Goal: Task Accomplishment & Management: Complete application form

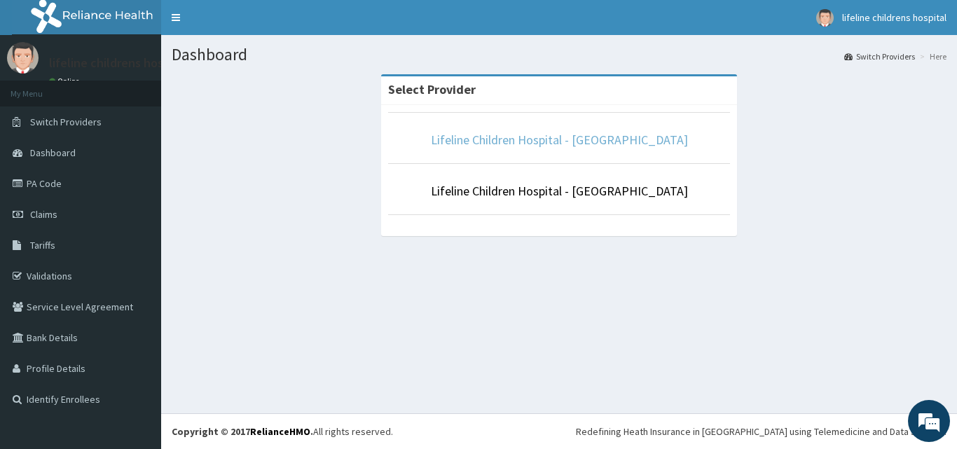
click at [521, 140] on link "Lifeline Children Hospital - [GEOGRAPHIC_DATA]" at bounding box center [559, 140] width 257 height 16
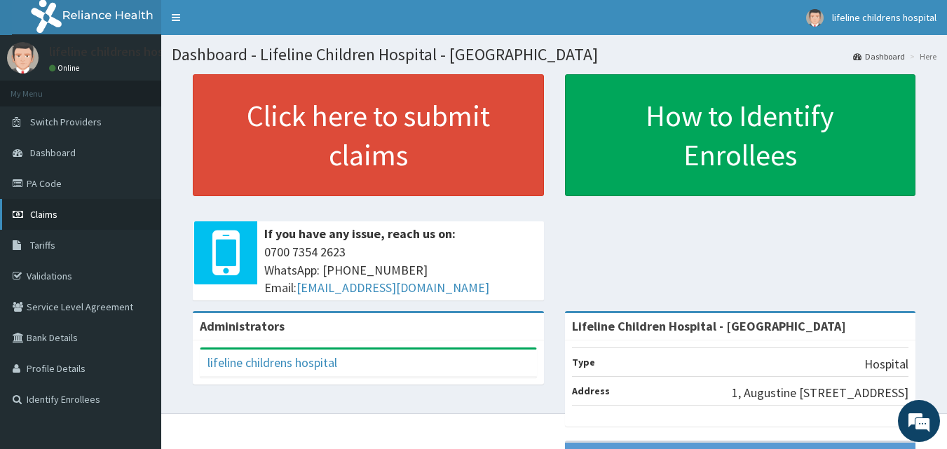
click at [95, 210] on link "Claims" at bounding box center [80, 214] width 161 height 31
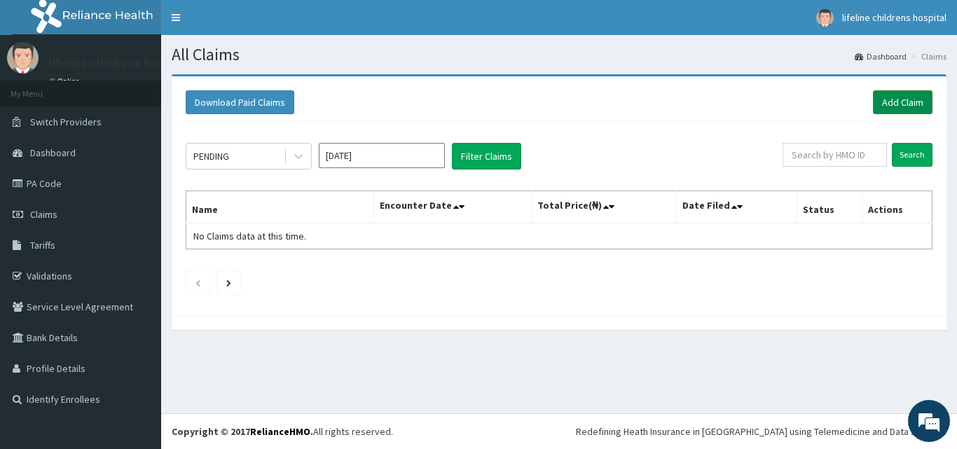
click at [896, 98] on link "Add Claim" at bounding box center [903, 102] width 60 height 24
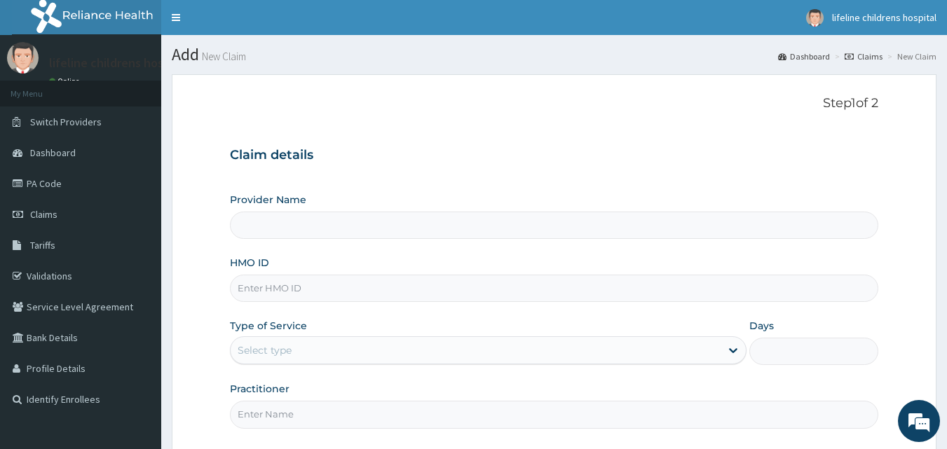
type input "Lifeline Children Hospital - [GEOGRAPHIC_DATA]"
click at [389, 292] on input "HMO ID" at bounding box center [554, 288] width 649 height 27
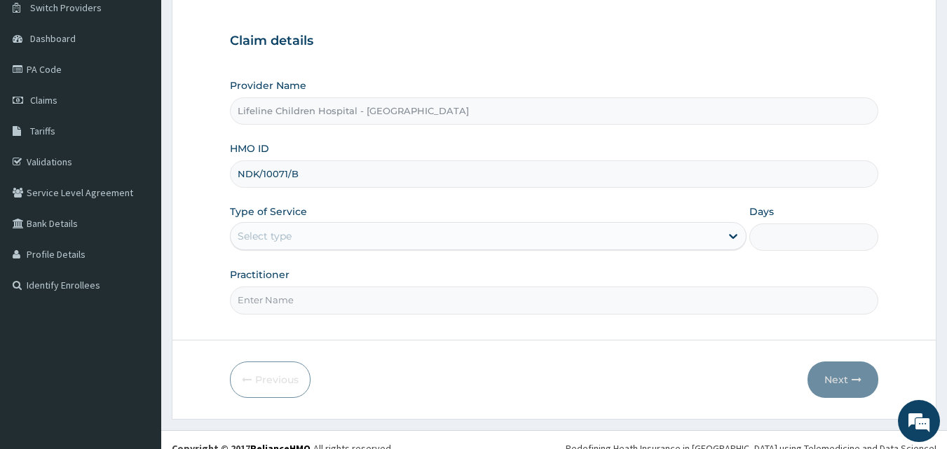
scroll to position [116, 0]
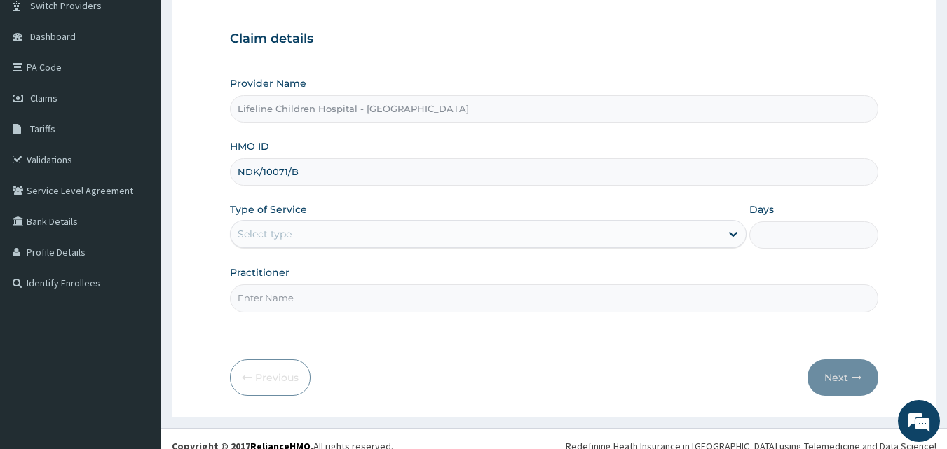
type input "NDK/10071/B"
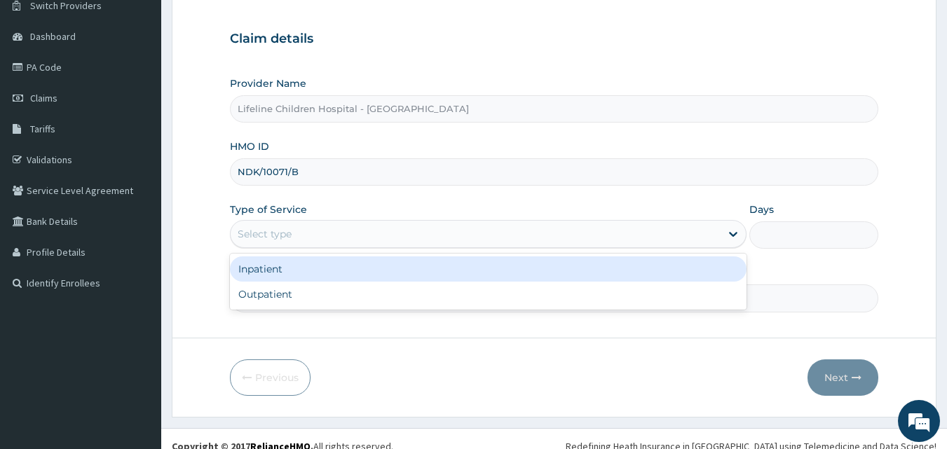
click at [334, 224] on div "Select type" at bounding box center [476, 234] width 490 height 22
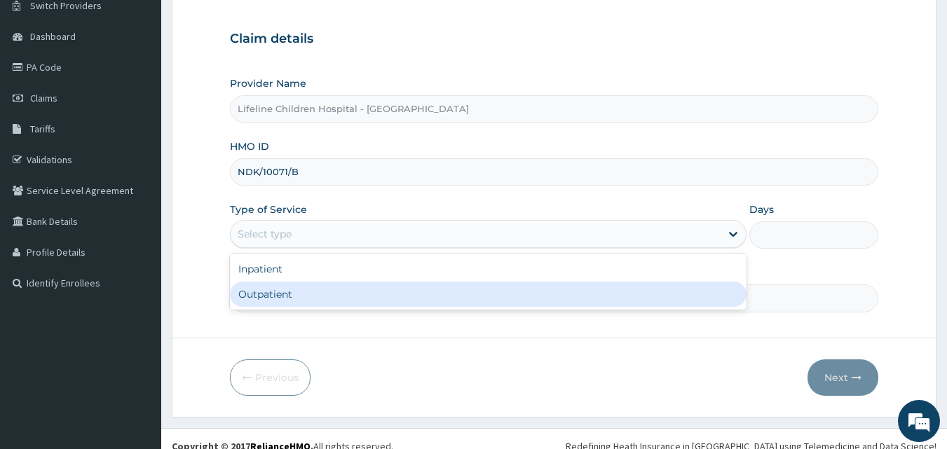
click at [301, 295] on div "Outpatient" at bounding box center [488, 294] width 516 height 25
type input "1"
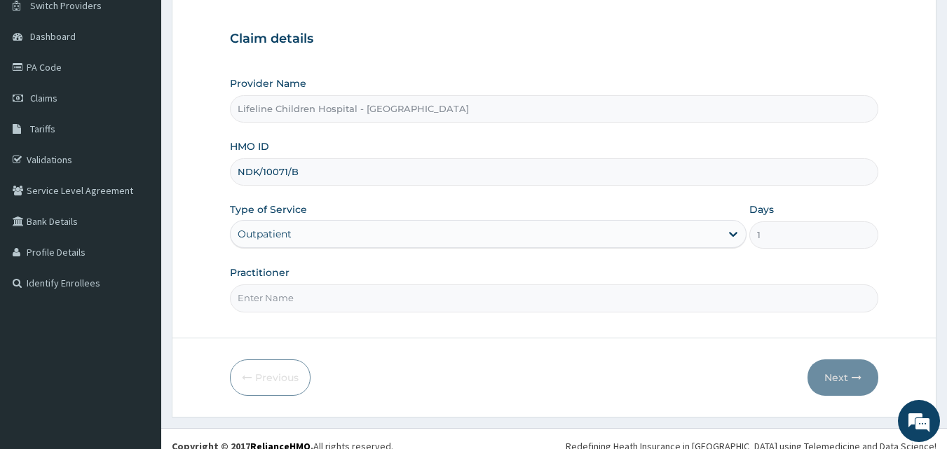
click at [488, 294] on input "Practitioner" at bounding box center [554, 298] width 649 height 27
type input "DR ELIJAH"
click at [835, 374] on button "Next" at bounding box center [842, 377] width 71 height 36
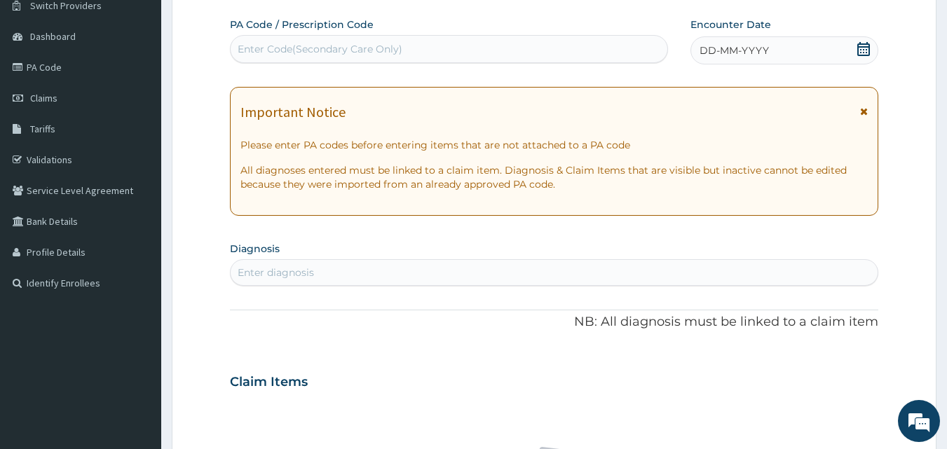
click at [864, 112] on icon at bounding box center [864, 112] width 8 height 10
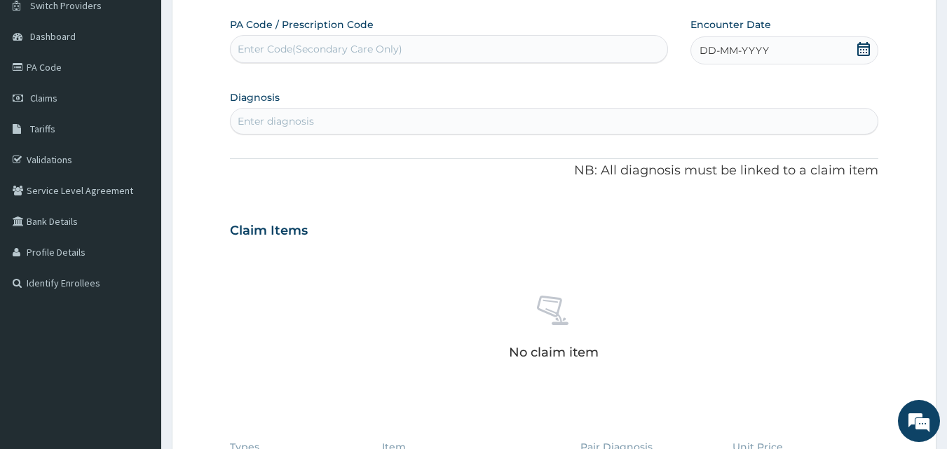
click at [864, 112] on div "Enter diagnosis" at bounding box center [555, 121] width 648 height 22
click at [563, 50] on div "Enter Code(Secondary Care Only)" at bounding box center [449, 49] width 437 height 22
click at [423, 122] on div "Enter diagnosis" at bounding box center [555, 121] width 648 height 22
type input "FEVER"
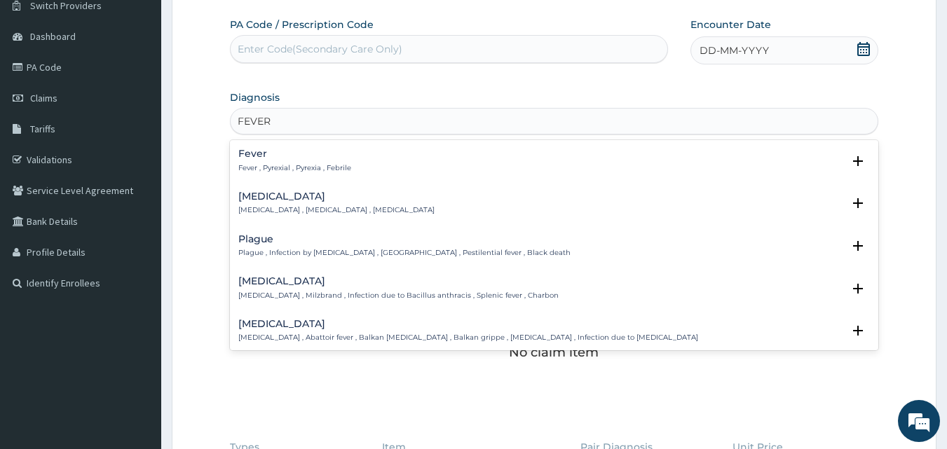
click at [271, 157] on h4 "Fever" at bounding box center [294, 154] width 113 height 11
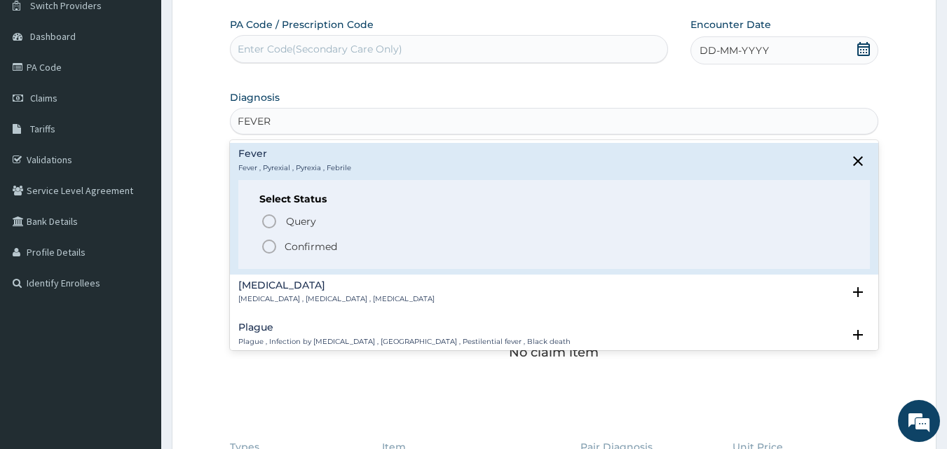
click at [289, 244] on p "Confirmed" at bounding box center [311, 247] width 53 height 14
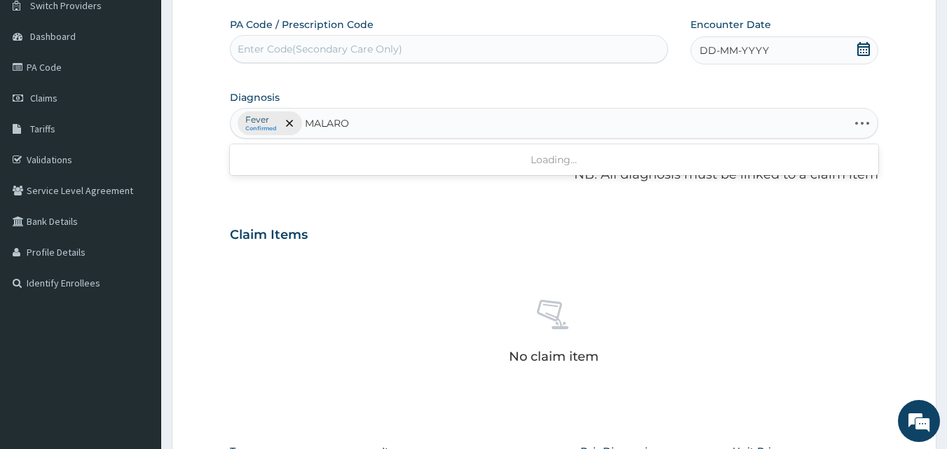
type input "MALAR"
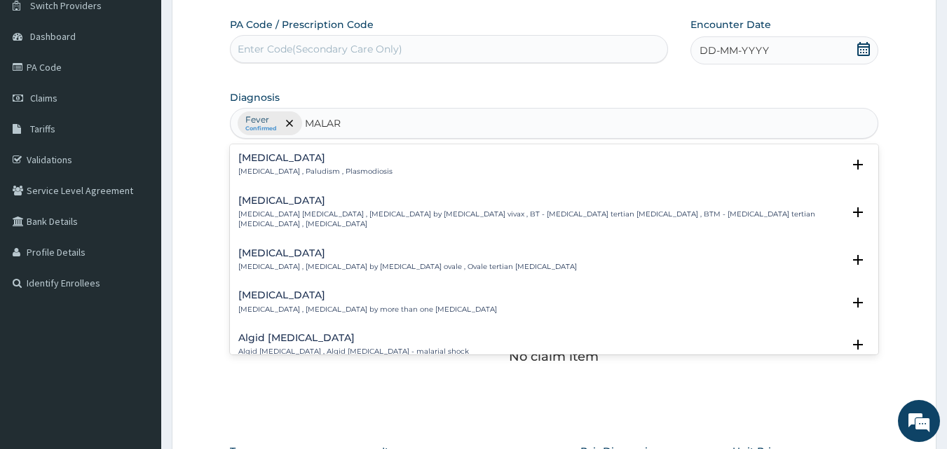
click at [261, 163] on h4 "Malaria" at bounding box center [315, 158] width 154 height 11
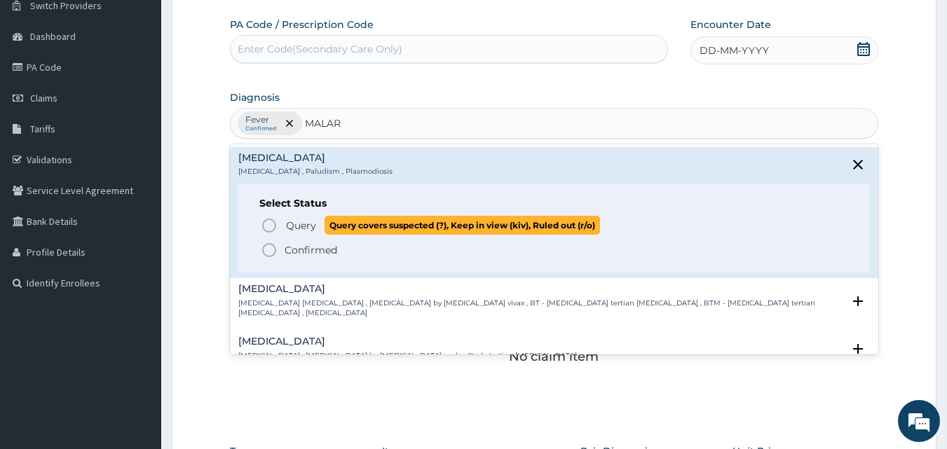
click at [283, 226] on span "Query Query covers suspected (?), Keep in view (kiv), Ruled out (r/o)" at bounding box center [555, 225] width 589 height 19
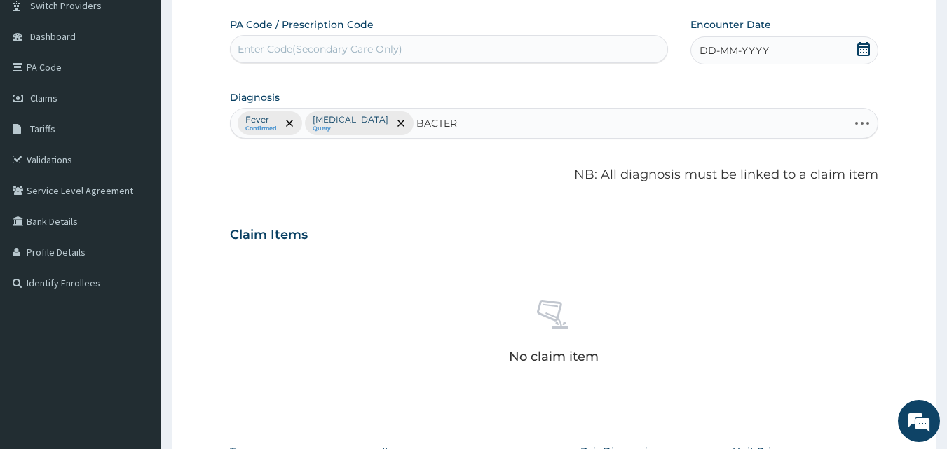
type input "BACTERE"
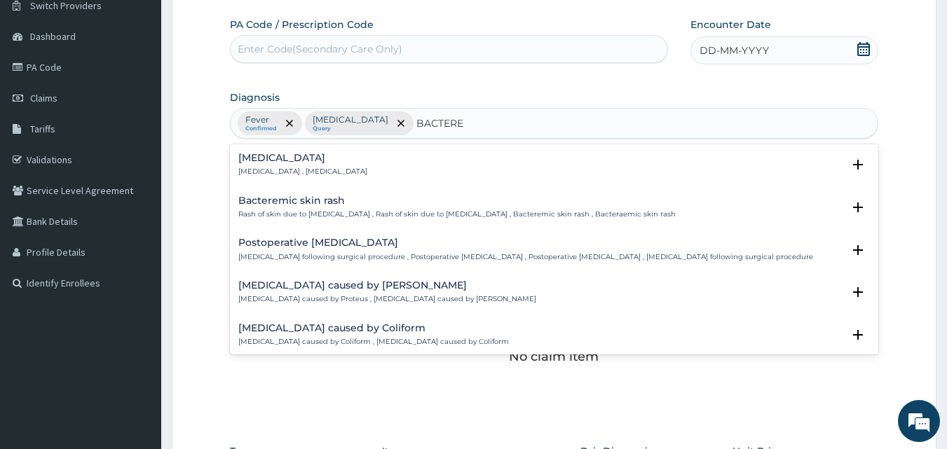
click at [283, 164] on div "Bacteremia Bacteremia , Bacteraemia" at bounding box center [302, 165] width 129 height 25
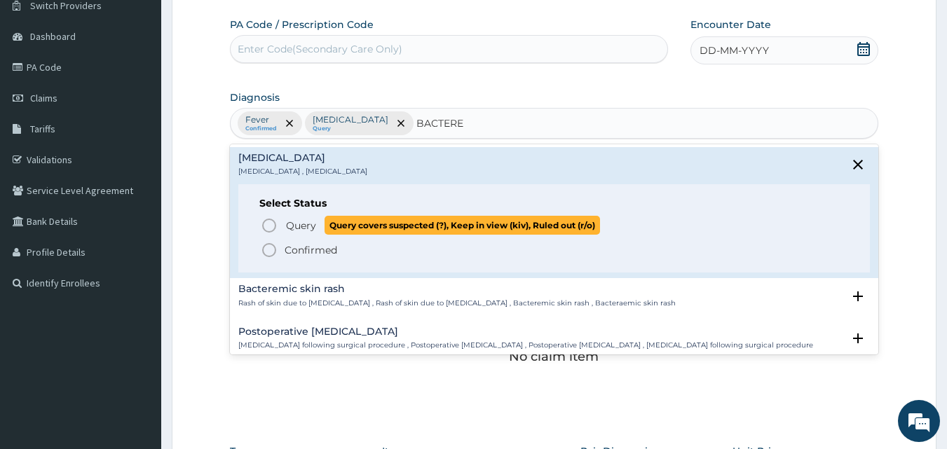
click at [301, 221] on span "Query" at bounding box center [301, 226] width 30 height 14
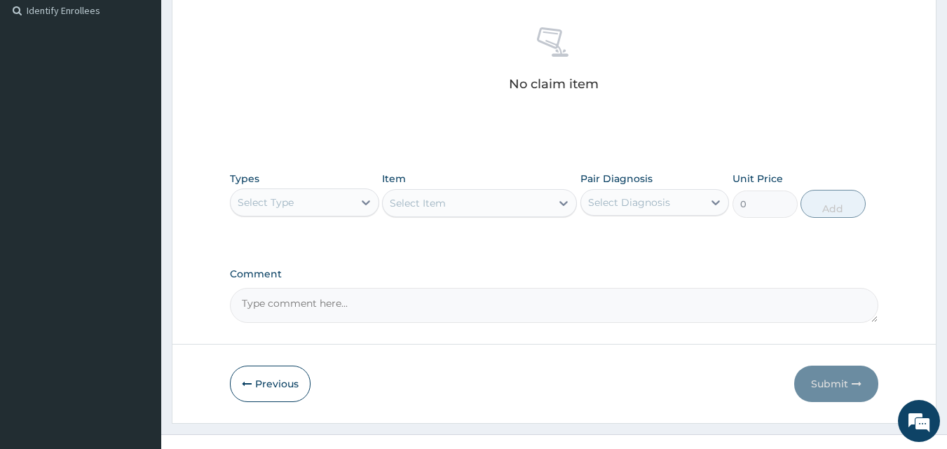
scroll to position [410, 0]
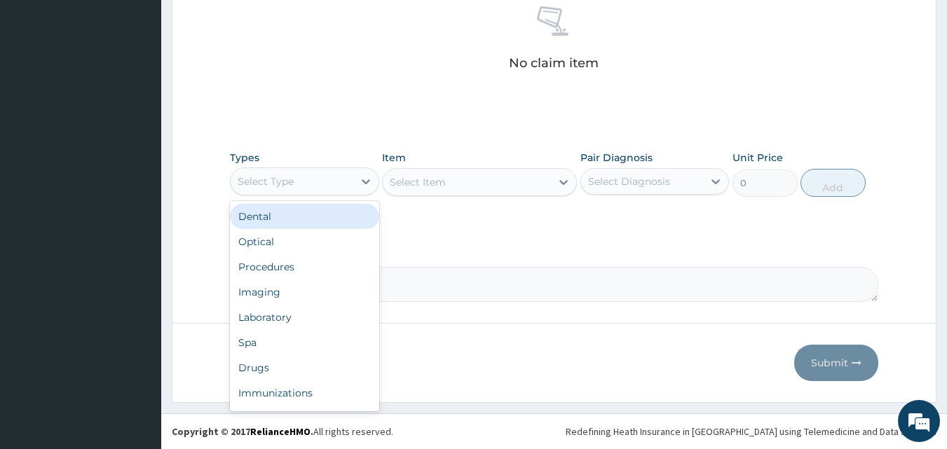
click at [296, 176] on div "Select Type" at bounding box center [292, 181] width 123 height 22
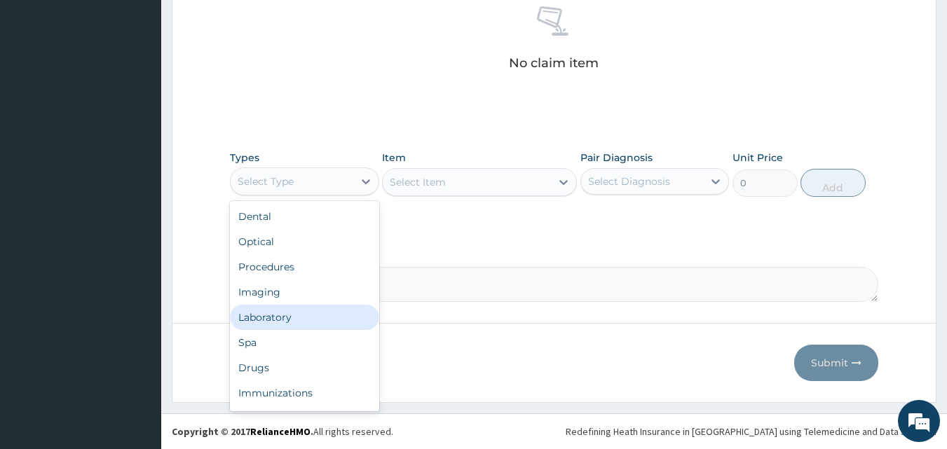
click at [271, 320] on div "Laboratory" at bounding box center [304, 317] width 149 height 25
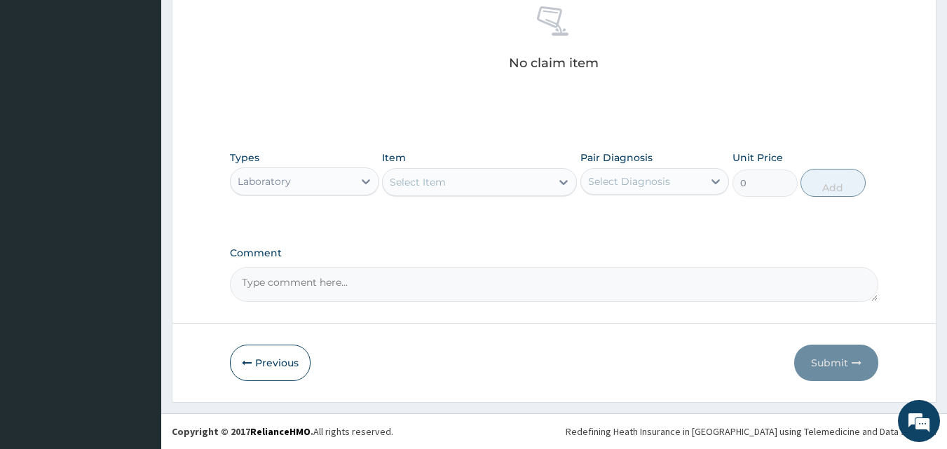
click at [430, 186] on div "Select Item" at bounding box center [418, 182] width 56 height 14
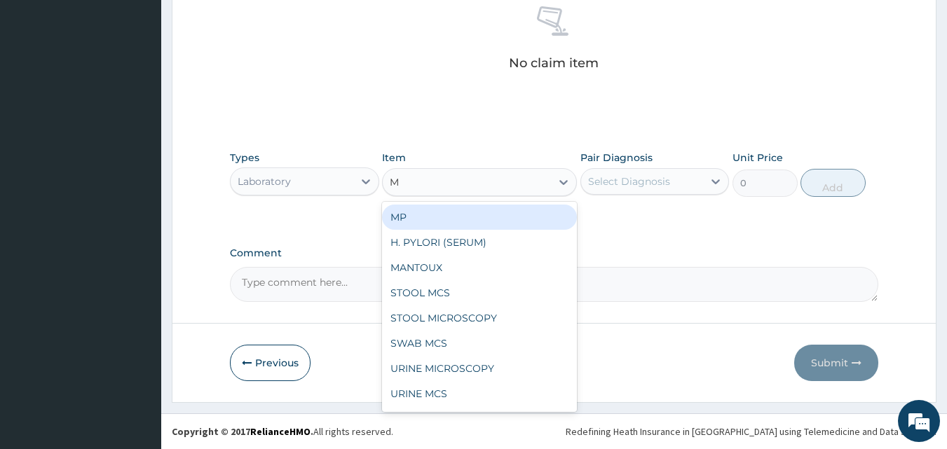
type input "MP"
click at [413, 217] on div "MP" at bounding box center [479, 217] width 195 height 25
type input "4000"
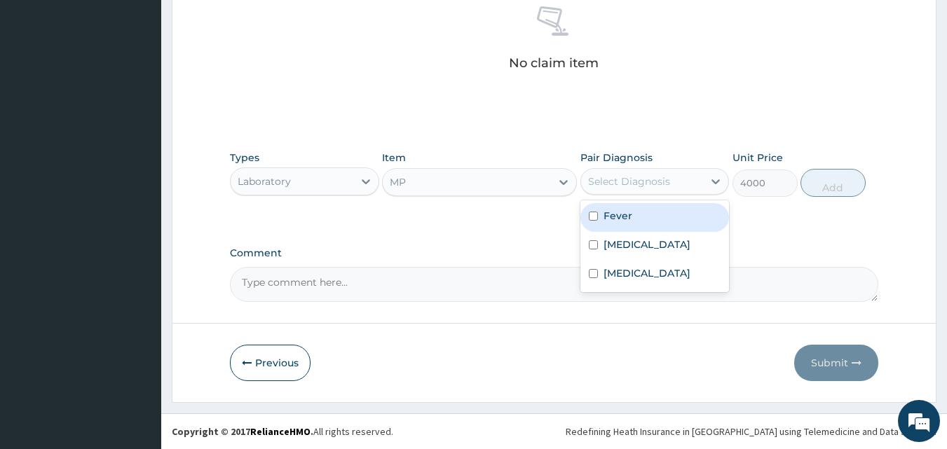
click at [644, 185] on div "Select Diagnosis" at bounding box center [629, 181] width 82 height 14
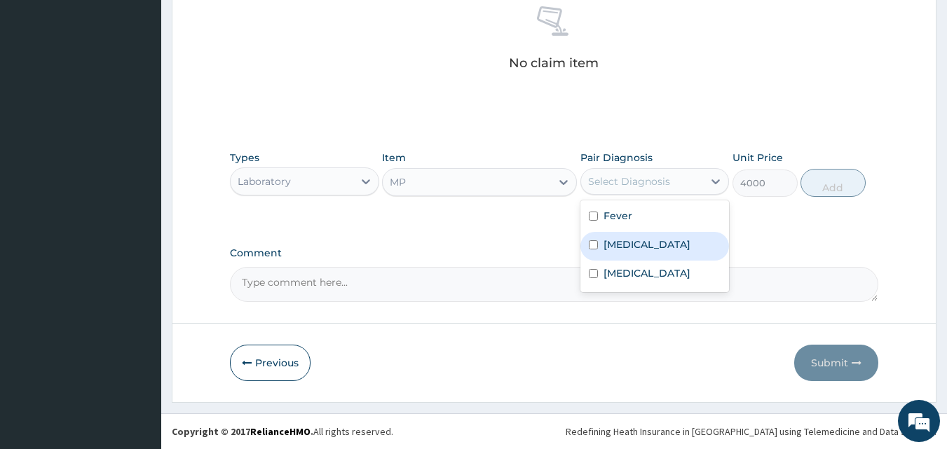
click at [620, 242] on label "Malaria" at bounding box center [646, 245] width 87 height 14
checkbox input "true"
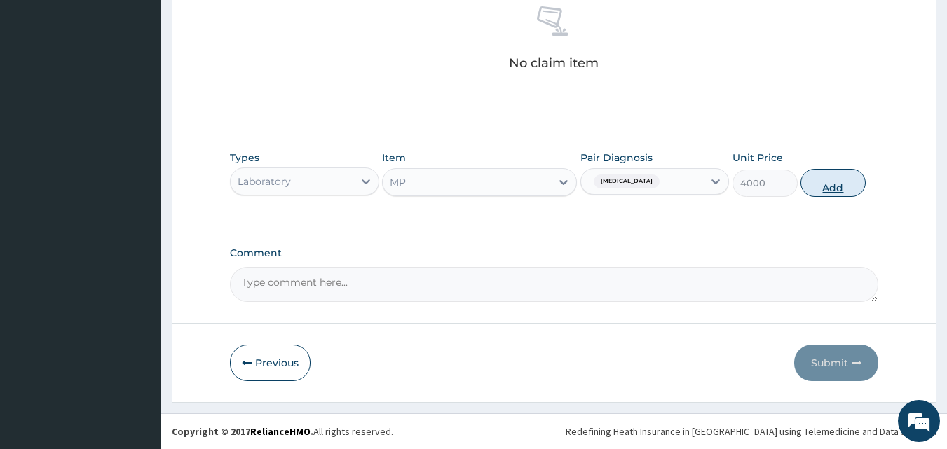
click at [835, 186] on button "Add" at bounding box center [832, 183] width 65 height 28
type input "0"
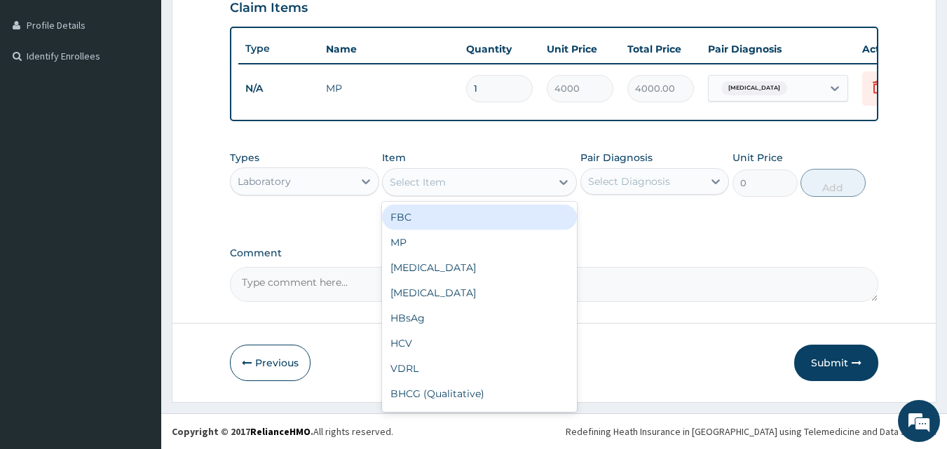
click at [419, 184] on div "Select Item" at bounding box center [418, 182] width 56 height 14
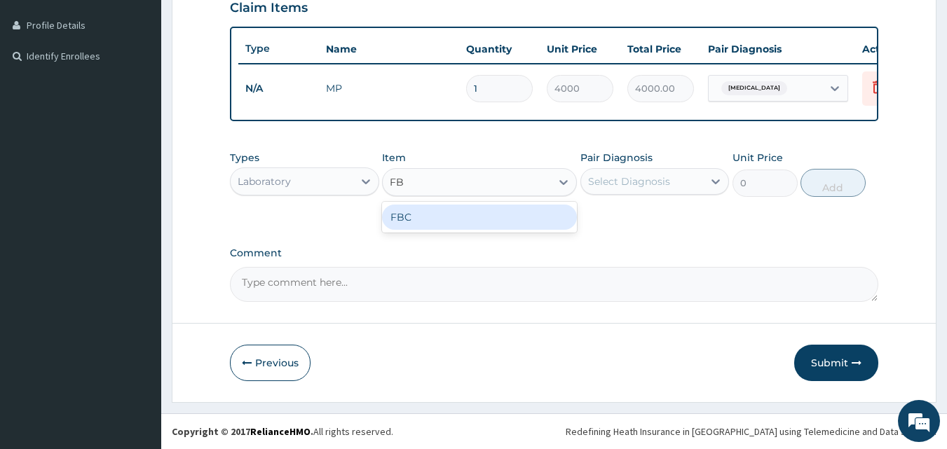
type input "FBC"
click at [424, 210] on div "FBC" at bounding box center [479, 217] width 195 height 25
type input "4500"
click at [625, 181] on div "Select Diagnosis" at bounding box center [629, 181] width 82 height 14
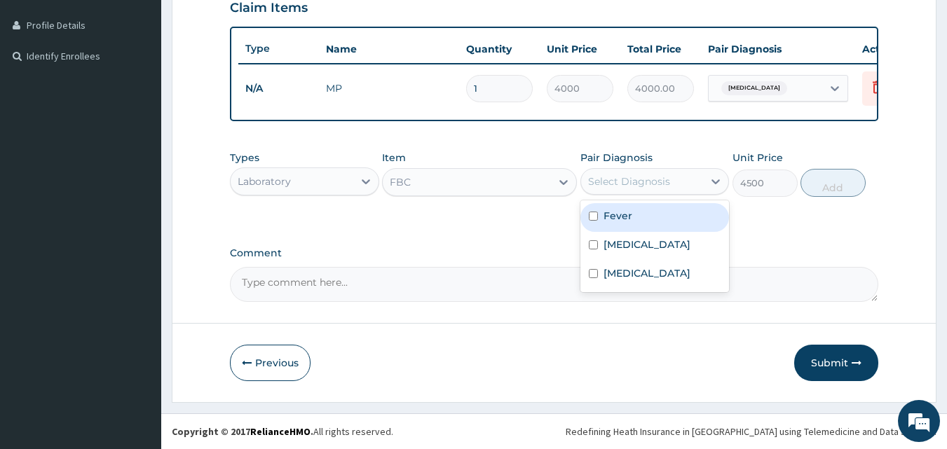
click at [617, 204] on div "Fever" at bounding box center [654, 217] width 149 height 29
checkbox input "true"
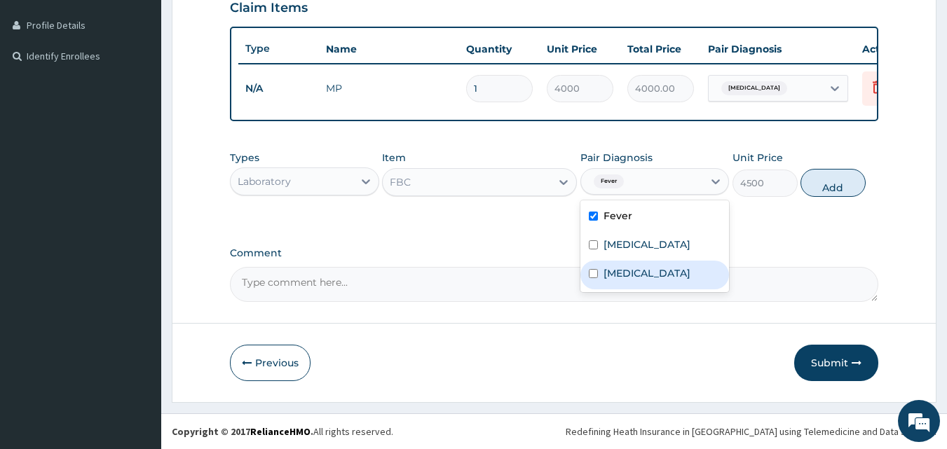
click at [626, 266] on label "Bacteremia" at bounding box center [646, 273] width 87 height 14
checkbox input "true"
click at [814, 180] on button "Add" at bounding box center [832, 183] width 65 height 28
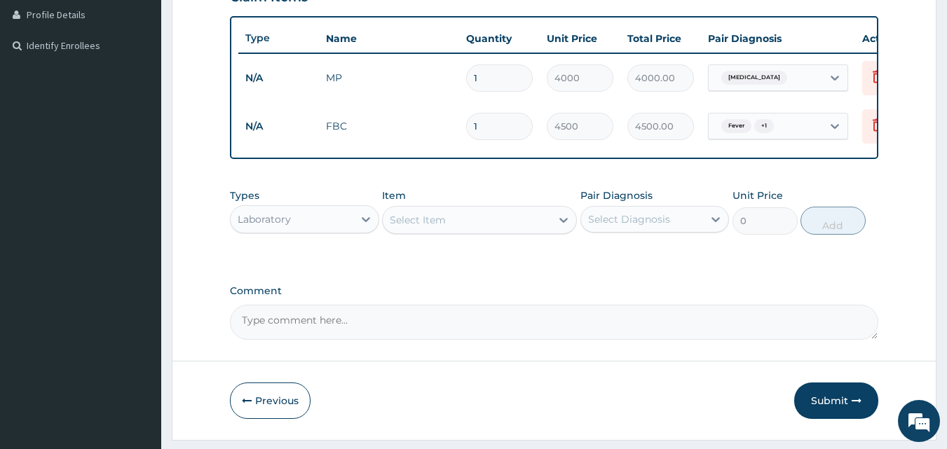
click at [348, 226] on div "Laboratory" at bounding box center [292, 219] width 123 height 22
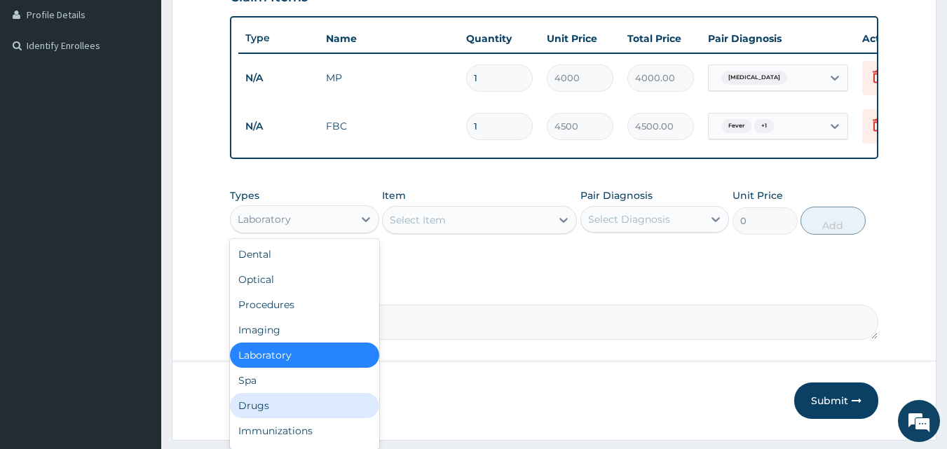
click at [262, 410] on div "Drugs" at bounding box center [304, 405] width 149 height 25
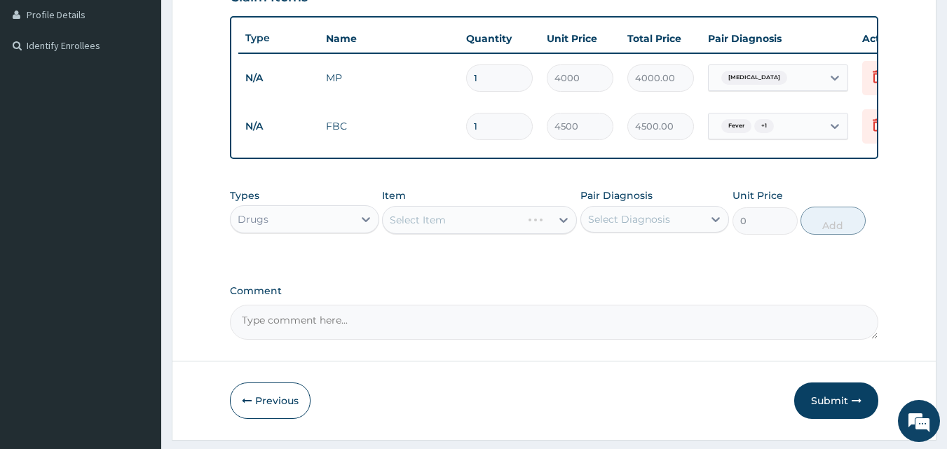
scroll to position [402, 0]
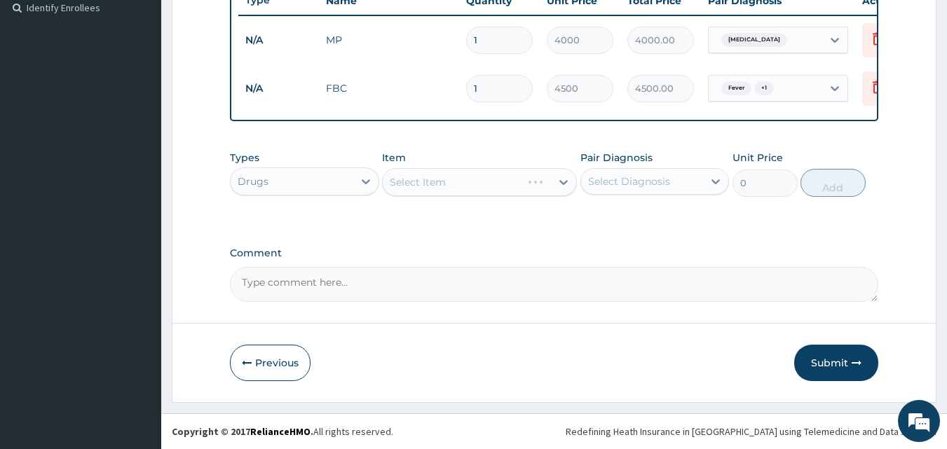
click at [444, 181] on div "Select Item" at bounding box center [479, 182] width 195 height 28
click at [444, 181] on div "Select Item" at bounding box center [418, 182] width 56 height 14
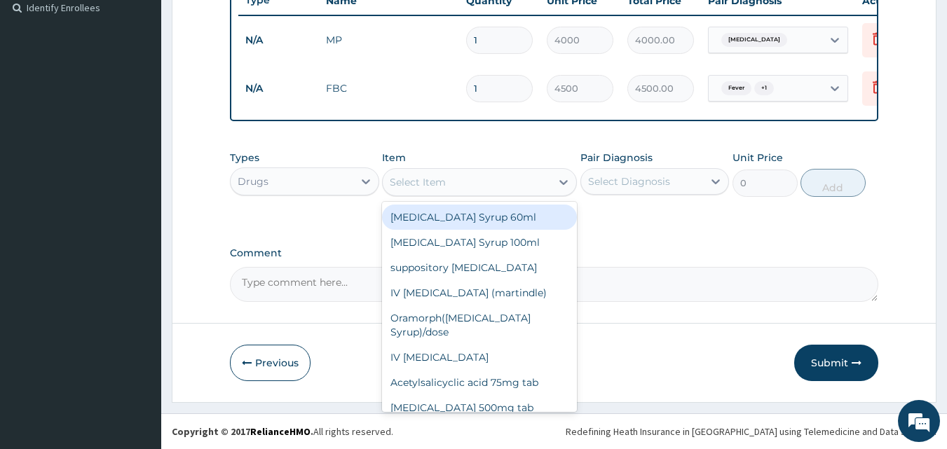
click at [458, 213] on div "paracetamol Syrup 60ml" at bounding box center [479, 217] width 195 height 25
type input "900"
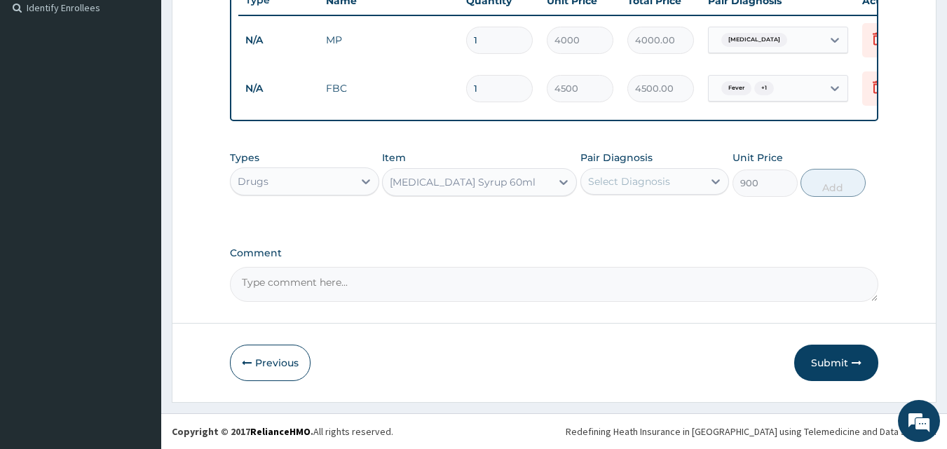
click at [632, 183] on div "Select Diagnosis" at bounding box center [629, 181] width 82 height 14
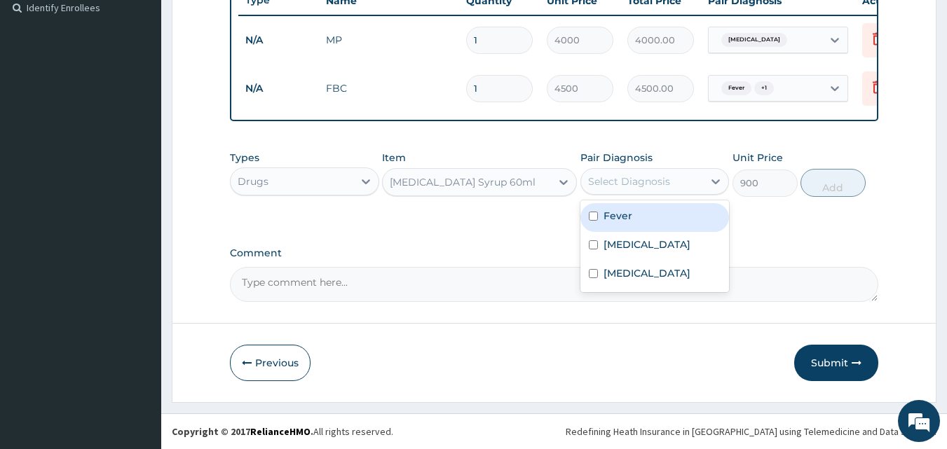
click at [629, 221] on label "Fever" at bounding box center [617, 216] width 29 height 14
checkbox input "true"
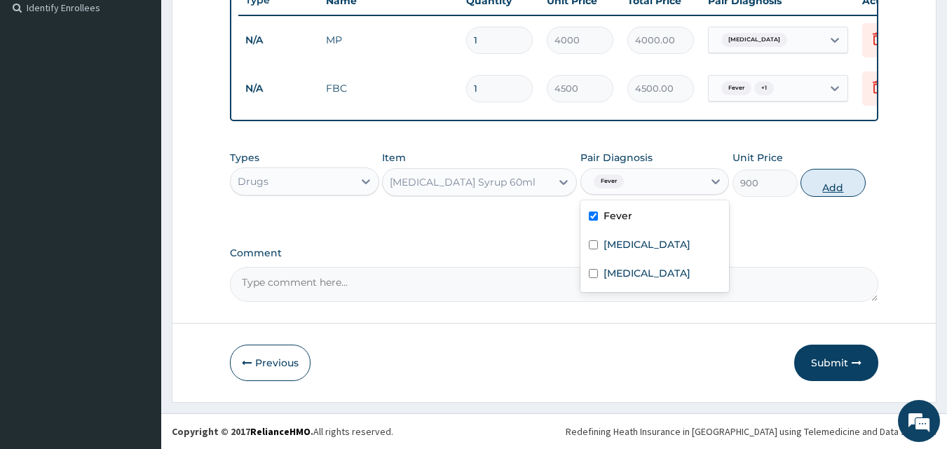
click at [826, 186] on button "Add" at bounding box center [832, 183] width 65 height 28
type input "0"
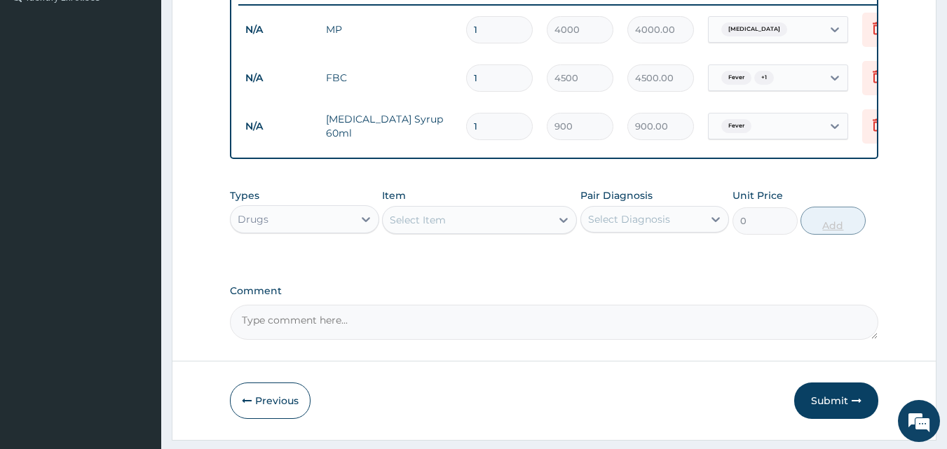
type input "0.00"
type input "3"
type input "2700.00"
type input "3"
drag, startPoint x: 455, startPoint y: 127, endPoint x: 327, endPoint y: 137, distance: 128.6
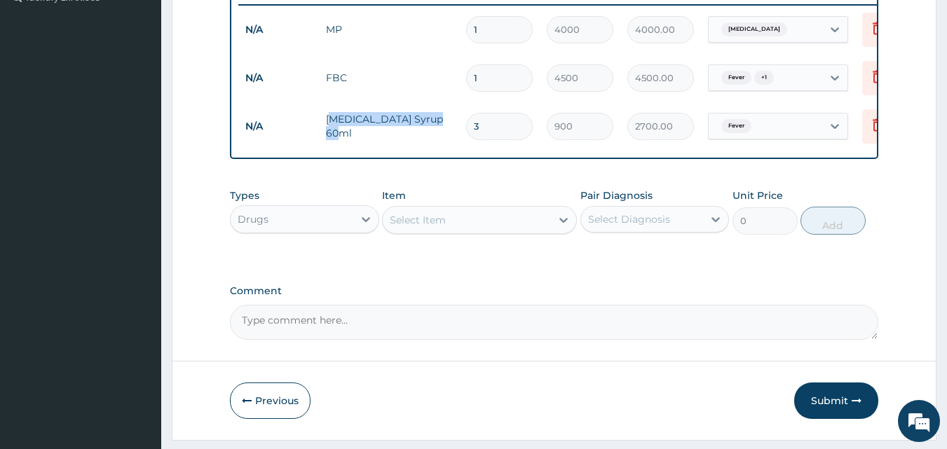
click at [327, 137] on td "paracetamol Syrup 60ml" at bounding box center [389, 126] width 140 height 42
copy td "paracetamol Syrup 60ml"
click at [309, 329] on textarea "Comment" at bounding box center [554, 322] width 649 height 35
paste textarea "paracetamol Syrup 60ml"
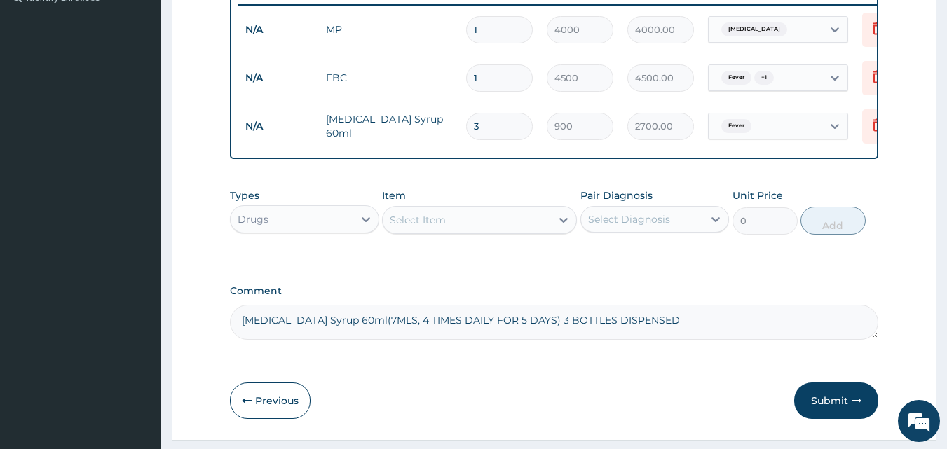
type textarea "paracetamol Syrup 60ml(7MLS, 4 TIMES DAILY FOR 5 DAYS) 3 BOTTLES DISPENSED"
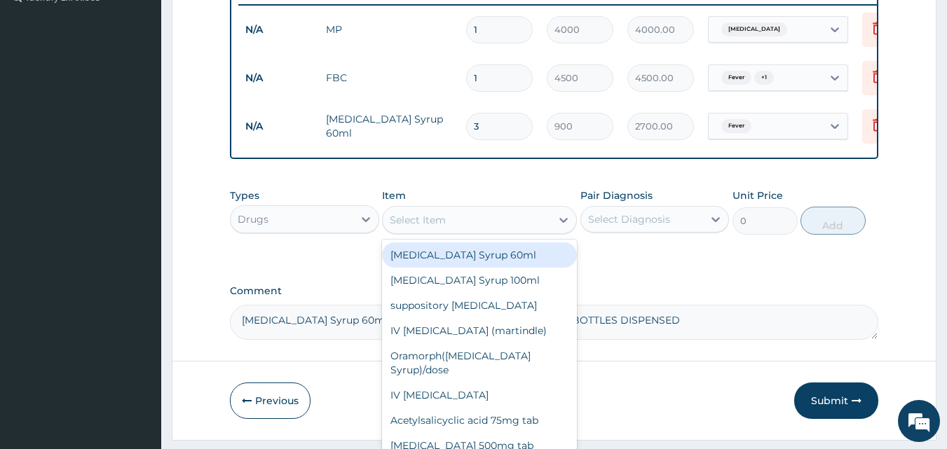
click at [461, 227] on div "Select Item" at bounding box center [467, 220] width 168 height 22
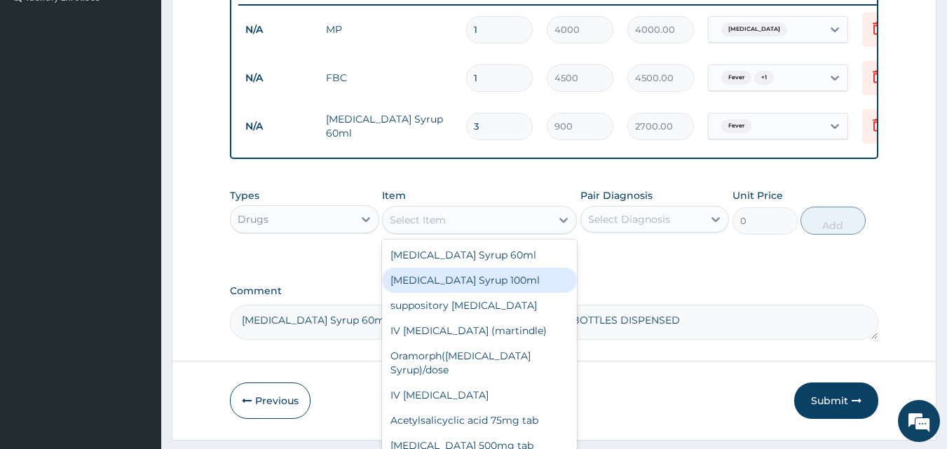
click at [439, 288] on div "Ibuprofen Syrup 100ml" at bounding box center [479, 280] width 195 height 25
type input "1700"
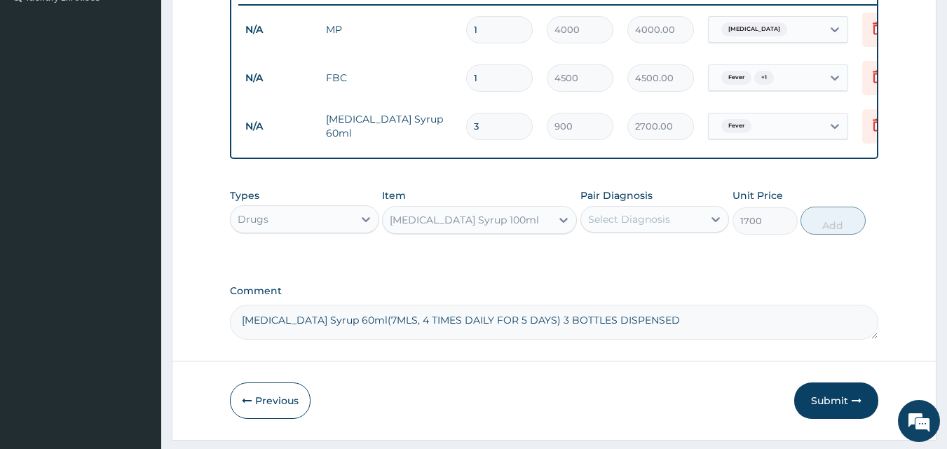
click at [592, 223] on div "Select Diagnosis" at bounding box center [629, 219] width 82 height 14
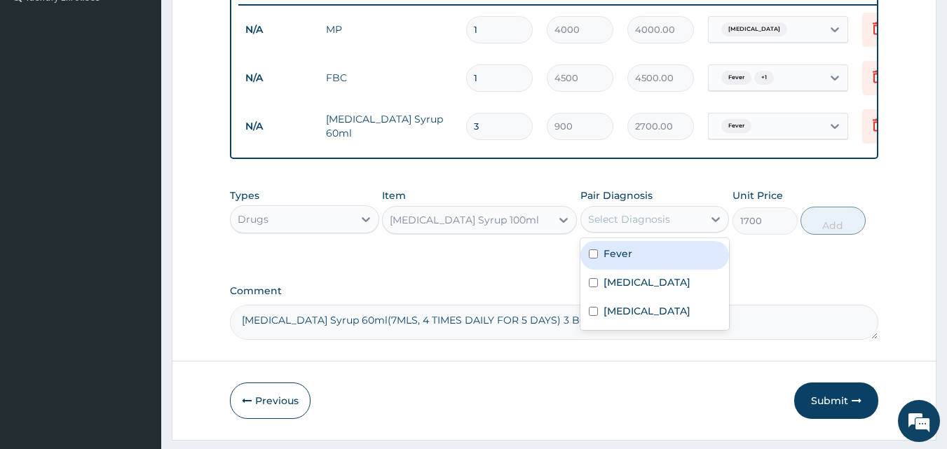
click at [605, 259] on label "Fever" at bounding box center [617, 254] width 29 height 14
checkbox input "true"
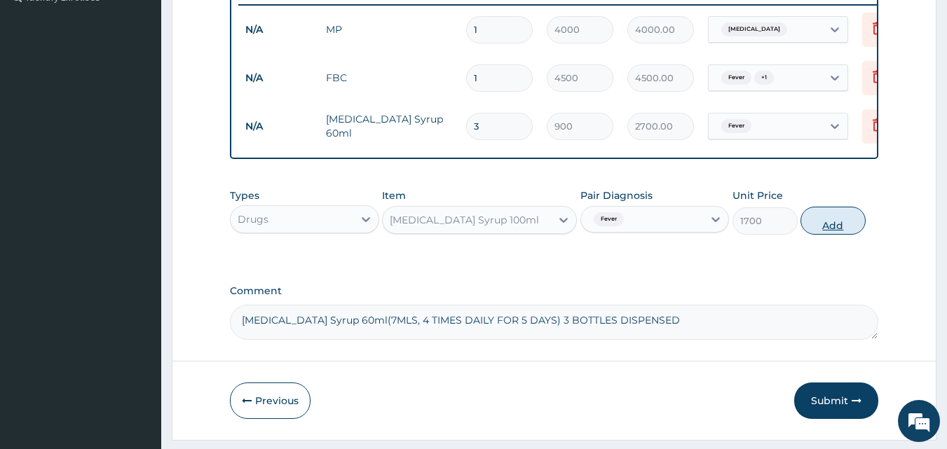
click at [833, 223] on button "Add" at bounding box center [832, 221] width 65 height 28
type input "0"
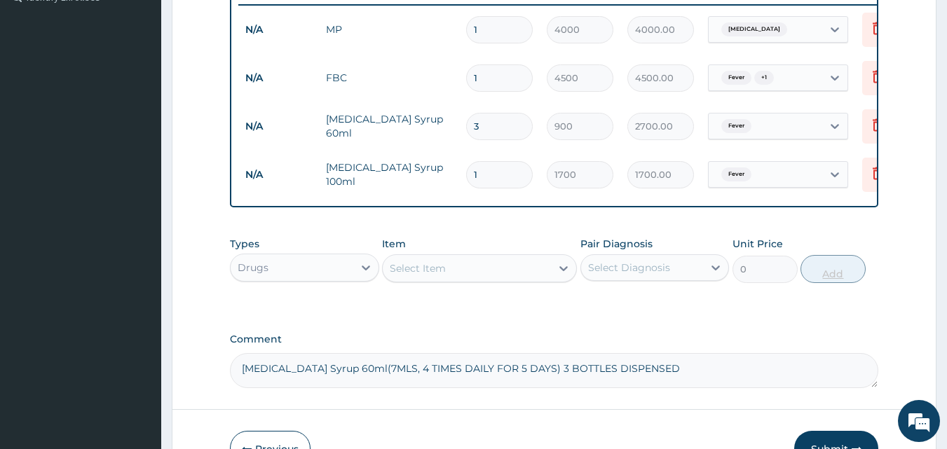
scroll to position [499, 0]
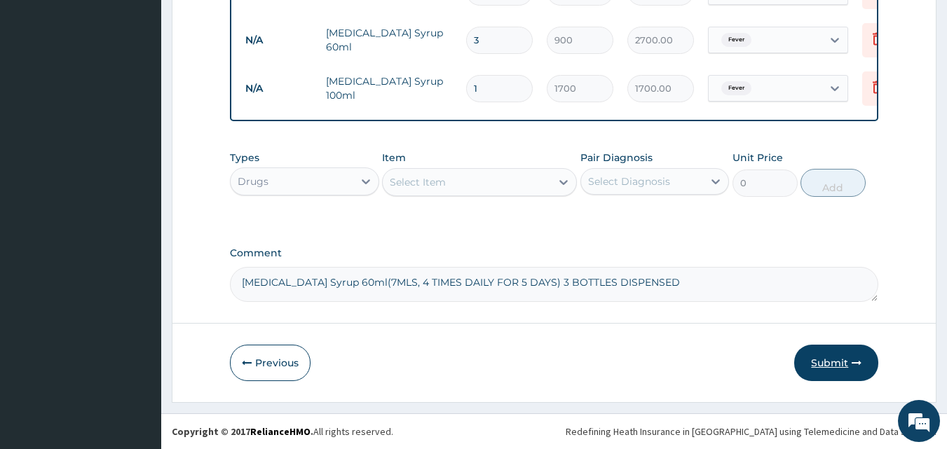
click at [847, 357] on button "Submit" at bounding box center [836, 363] width 84 height 36
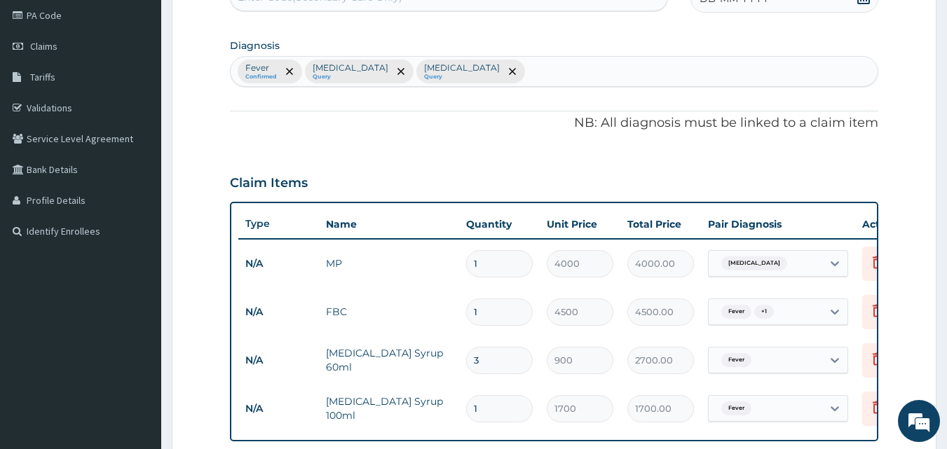
scroll to position [0, 0]
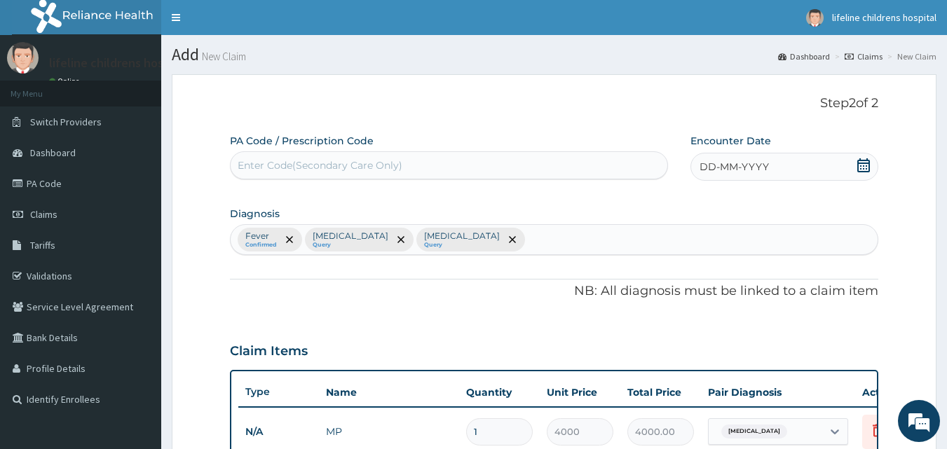
click at [867, 167] on icon at bounding box center [863, 165] width 14 height 14
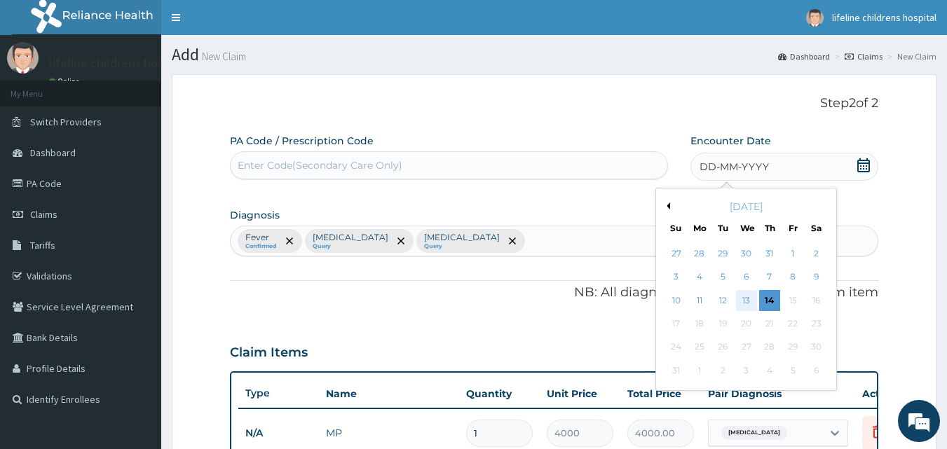
click at [744, 302] on div "13" at bounding box center [746, 300] width 21 height 21
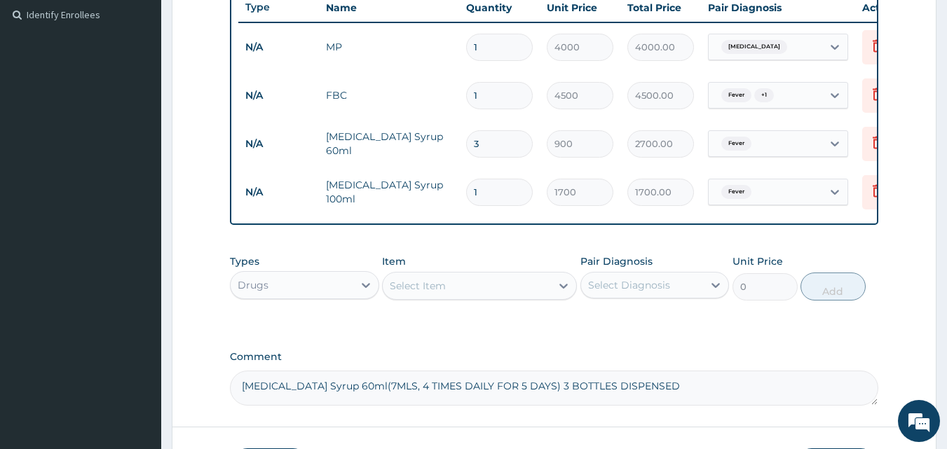
scroll to position [499, 0]
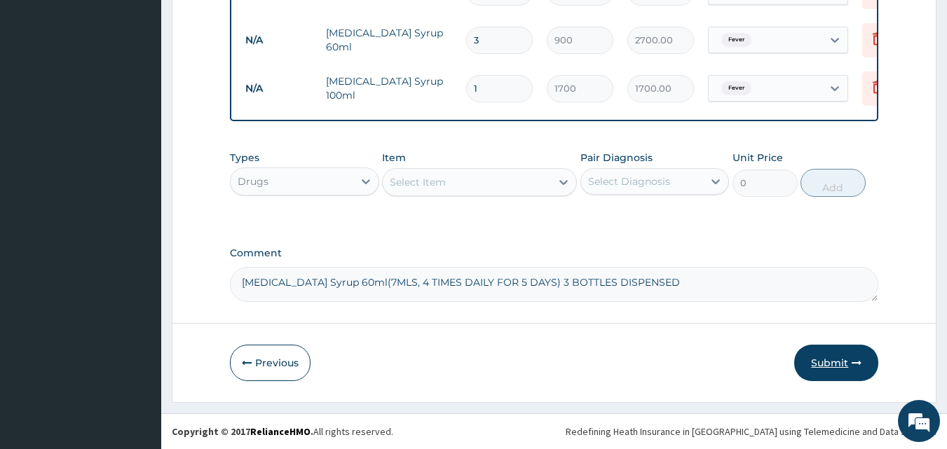
click at [841, 361] on button "Submit" at bounding box center [836, 363] width 84 height 36
